Goal: Task Accomplishment & Management: Manage account settings

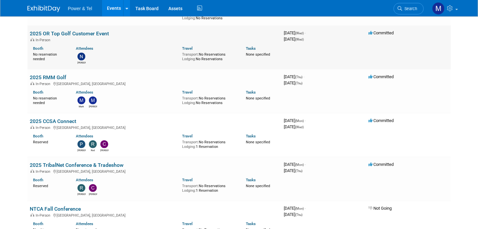
scroll to position [327, 0]
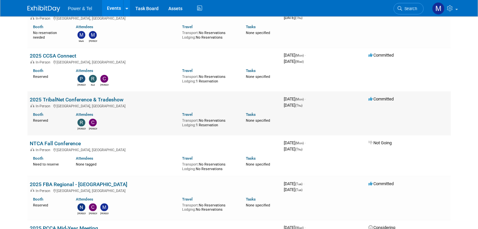
click at [75, 95] on td "2025 TribalNet Conference & Tradeshow In-Person [GEOGRAPHIC_DATA], [GEOGRAPHIC_…" at bounding box center [154, 114] width 254 height 44
click at [76, 99] on link "2025 TribalNet Conference & Tradeshow" at bounding box center [77, 100] width 94 height 6
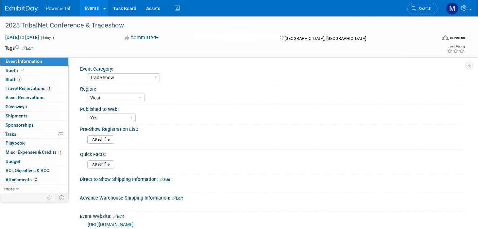
select select "Trade Show"
select select "West"
select select "Yes"
click at [43, 74] on link "Booth" at bounding box center [34, 70] width 68 height 9
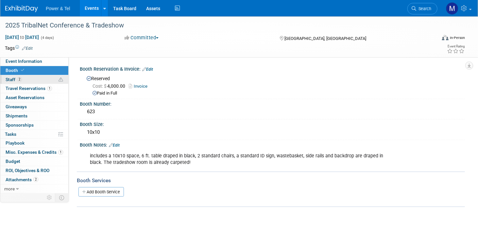
click at [43, 83] on link "2 Staff 2" at bounding box center [34, 79] width 68 height 9
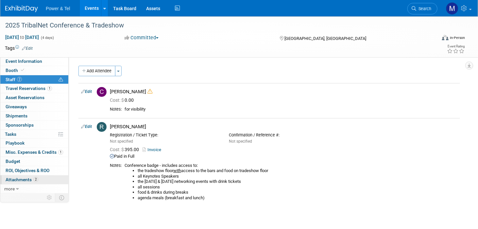
drag, startPoint x: 32, startPoint y: 180, endPoint x: 33, endPoint y: 176, distance: 4.0
click at [32, 180] on span "Attachments 2" at bounding box center [22, 179] width 33 height 5
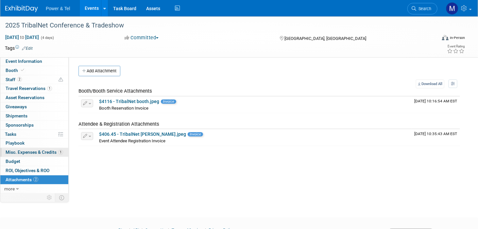
click at [39, 151] on span "Misc. Expenses & Credits 1" at bounding box center [35, 152] width 58 height 5
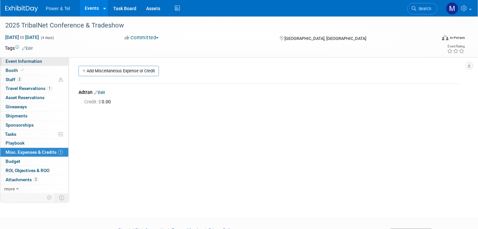
click at [36, 62] on span "Event Information" at bounding box center [24, 61] width 37 height 5
select select "Trade Show"
select select "West"
select select "Yes"
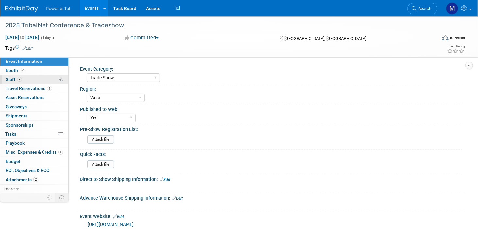
click at [44, 81] on link "2 Staff 2" at bounding box center [34, 79] width 68 height 9
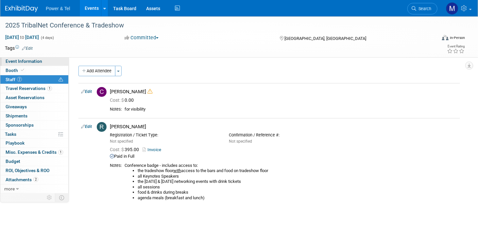
click at [48, 64] on link "Event Information" at bounding box center [34, 61] width 68 height 9
select select "Trade Show"
select select "West"
select select "Yes"
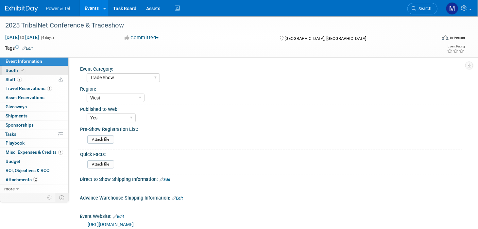
click at [47, 70] on link "Booth" at bounding box center [34, 70] width 68 height 9
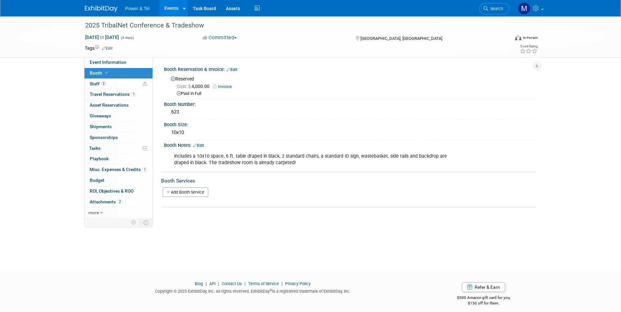
click at [171, 11] on link "Events" at bounding box center [171, 8] width 24 height 16
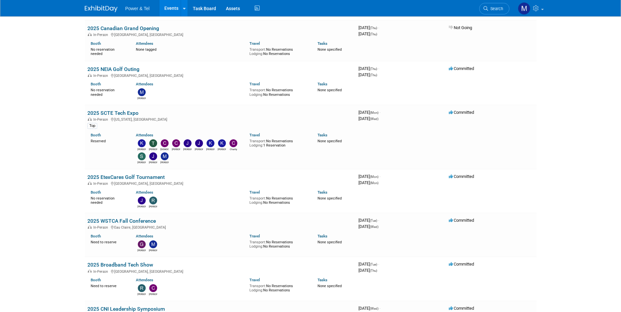
scroll to position [654, 0]
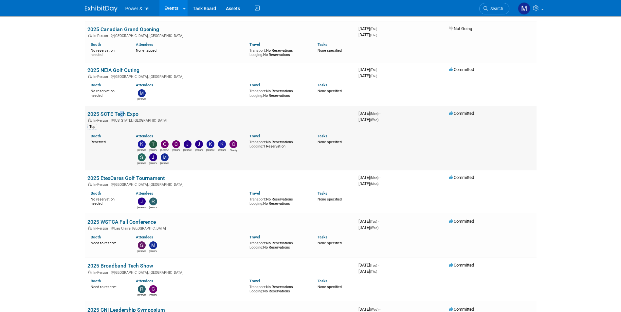
click at [117, 110] on td "2025 SCTE Tech Expo In-Person Washington, DC Top Booth Reserved Attendees Kevin…" at bounding box center [220, 138] width 271 height 64
click at [119, 113] on link "2025 SCTE Tech Expo" at bounding box center [112, 114] width 51 height 6
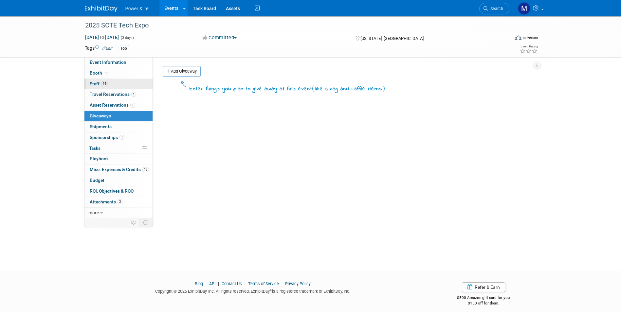
click at [134, 84] on link "14 Staff 14" at bounding box center [118, 84] width 68 height 10
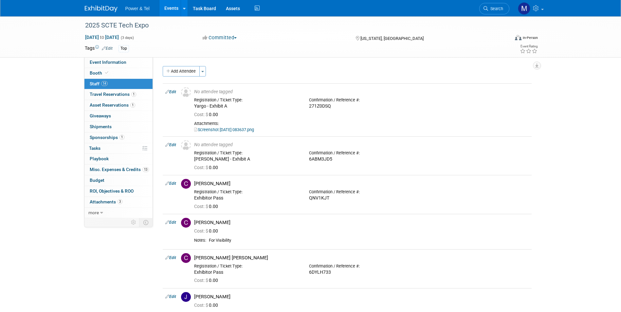
click at [189, 70] on button "Add Attendee" at bounding box center [181, 71] width 37 height 10
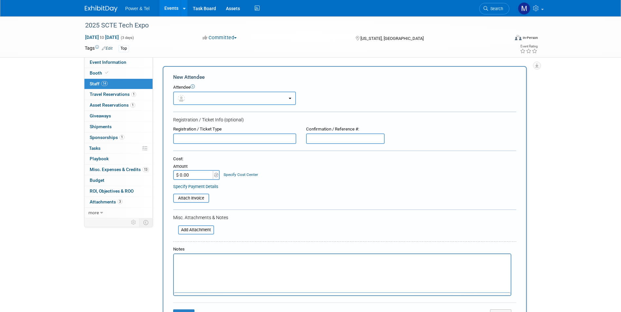
click at [218, 95] on button "button" at bounding box center [234, 98] width 123 height 13
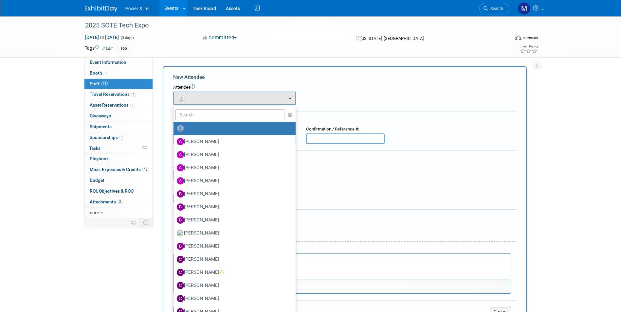
click at [216, 131] on label at bounding box center [233, 128] width 112 height 10
click at [174, 130] on input "radio" at bounding box center [172, 128] width 4 height 4
click at [320, 114] on form "New Attendee Attendee <img src="https://www.exhibitday.com/Images/Unassigned-Us…" at bounding box center [344, 198] width 343 height 248
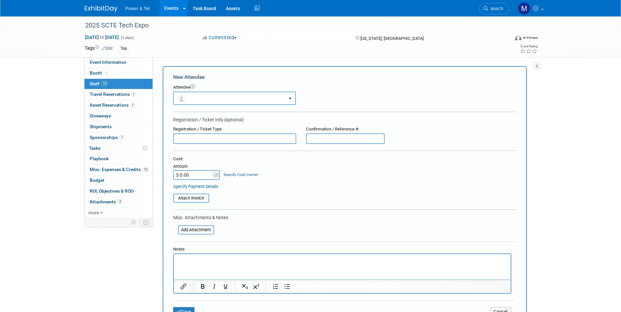
click at [269, 134] on input "text" at bounding box center [234, 139] width 123 height 10
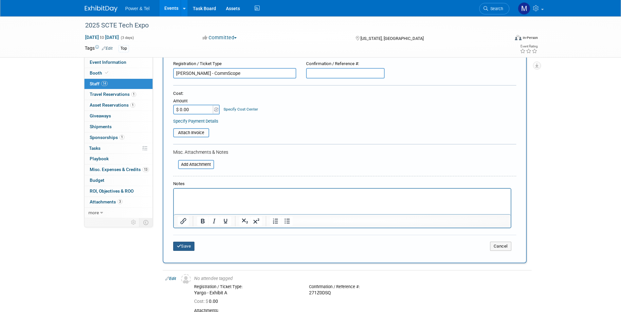
type input "Lynn Yanish - CommScope"
click at [187, 251] on button "Save" at bounding box center [184, 246] width 22 height 9
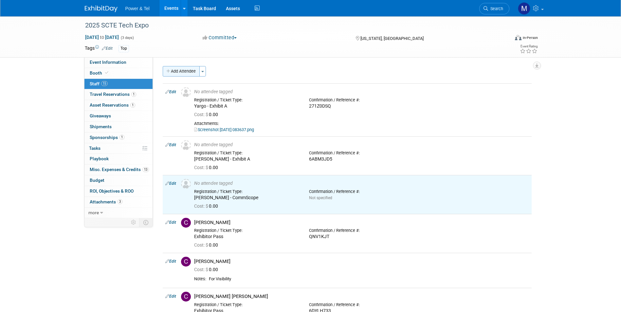
click at [193, 71] on button "Add Attendee" at bounding box center [181, 71] width 37 height 10
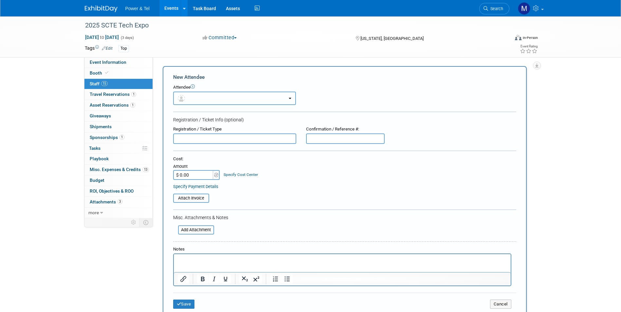
click at [208, 94] on button "button" at bounding box center [234, 98] width 123 height 13
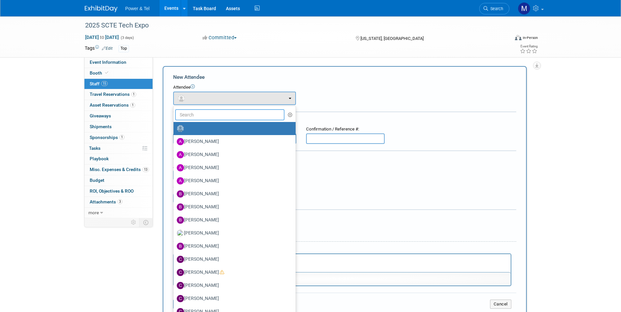
click at [207, 114] on input "text" at bounding box center [230, 114] width 110 height 11
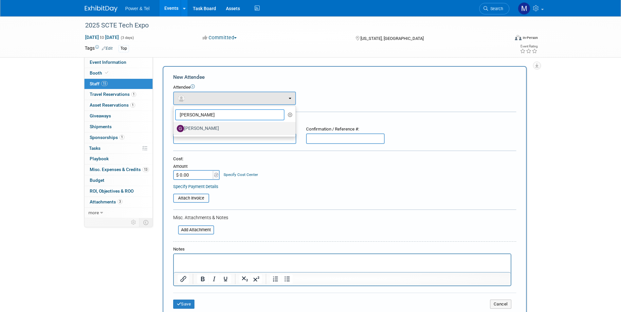
type input "Gus"
click at [205, 130] on label "Gus Vasilakis" at bounding box center [233, 128] width 112 height 10
drag, startPoint x: 205, startPoint y: 130, endPoint x: 245, endPoint y: 124, distance: 40.6
click at [245, 124] on label "Gus Vasilakis" at bounding box center [233, 128] width 112 height 10
click at [174, 126] on input "Gus Vasilakis" at bounding box center [172, 128] width 4 height 4
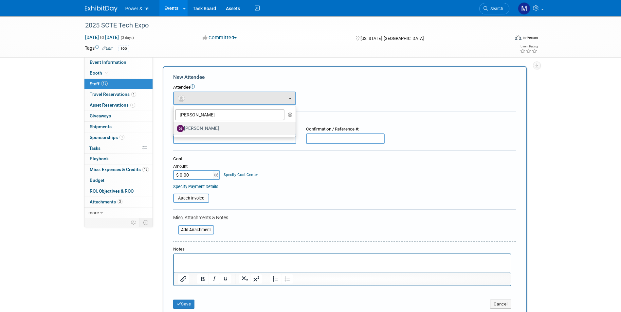
select select "dde0d1c2-c9f2-40d6-80a6-1c5d30407216"
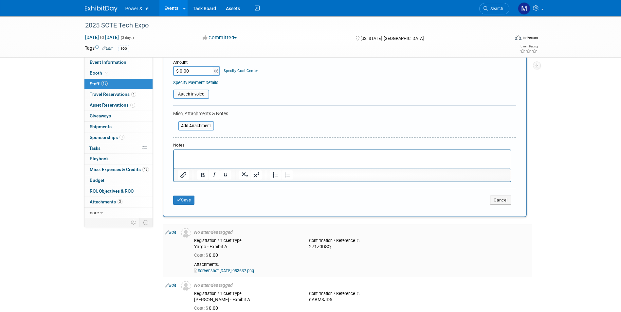
scroll to position [196, 0]
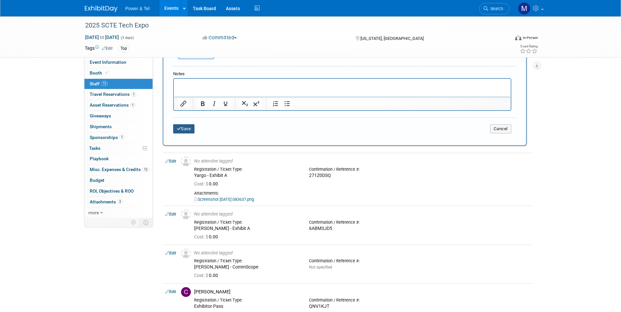
click at [182, 127] on button "Save" at bounding box center [184, 128] width 22 height 9
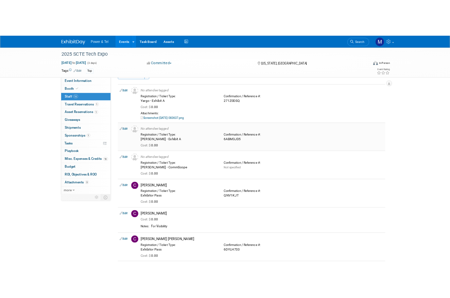
scroll to position [0, 0]
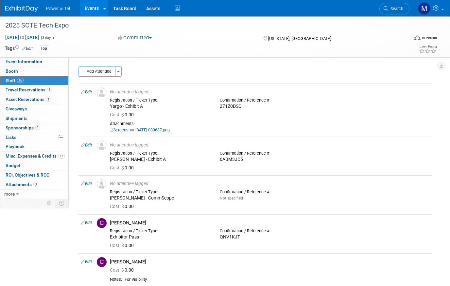
drag, startPoint x: 67, startPoint y: 283, endPoint x: 67, endPoint y: 295, distance: 12.4
click at [67, 286] on html "Power & Tel Events Add Event Bulk Upload Events Shareable Event Boards Recently…" at bounding box center [225, 143] width 450 height 286
click at [73, 286] on html "Power & Tel Events Add Event Bulk Upload Events Shareable Event Boards Recently…" at bounding box center [225, 143] width 450 height 286
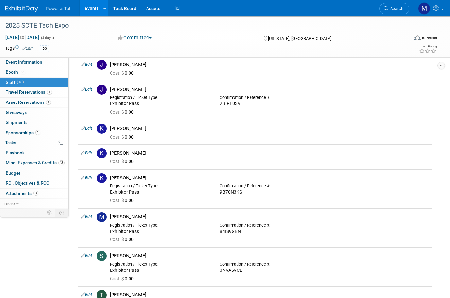
scroll to position [421, 0]
